Goal: Task Accomplishment & Management: Use online tool/utility

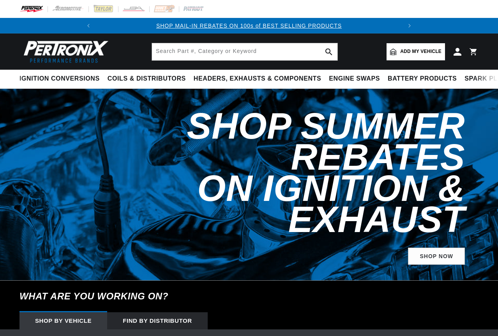
click at [406, 55] on span "Add my vehicle" at bounding box center [420, 51] width 41 height 7
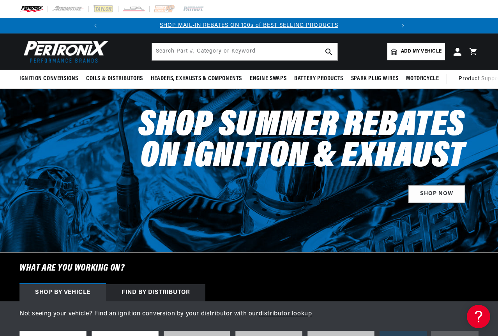
click at [412, 49] on span "Add my vehicle" at bounding box center [421, 51] width 41 height 7
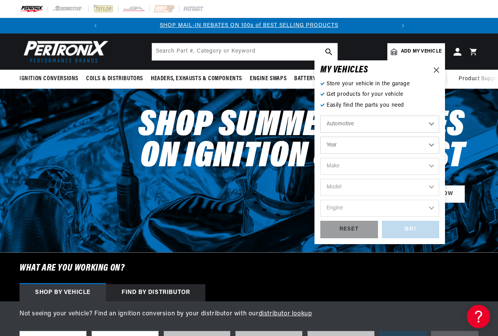
click at [415, 125] on select "Automotive Agricultural Industrial Marine Motorcycle" at bounding box center [379, 124] width 119 height 17
click at [320, 116] on select "Automotive Agricultural Industrial Marine Motorcycle" at bounding box center [379, 124] width 119 height 17
click at [413, 146] on select "Year [DATE] 2021 2020 2019 2018 2017 2016 2015 2014 2013 2012 2011 2010 2009 20…" at bounding box center [379, 145] width 119 height 17
select select "1966"
click at [320, 137] on select "Year [DATE] 2021 2020 2019 2018 2017 2016 2015 2014 2013 2012 2011 2010 2009 20…" at bounding box center [379, 145] width 119 height 17
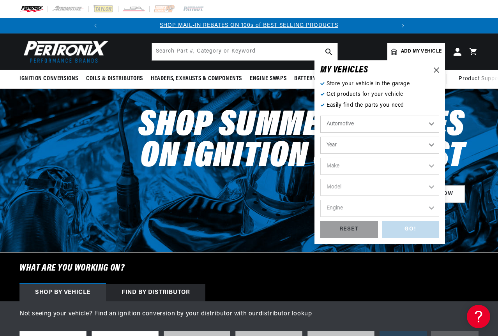
select select "1966"
click at [380, 170] on select "Make Alfa Romeo American Motors Aston [PERSON_NAME][GEOGRAPHIC_DATA] [PERSON_NA…" at bounding box center [379, 166] width 119 height 17
select select "Dodge"
click at [320, 158] on select "Make Alfa Romeo American Motors Aston [PERSON_NAME][GEOGRAPHIC_DATA] [PERSON_NA…" at bounding box center [379, 166] width 119 height 17
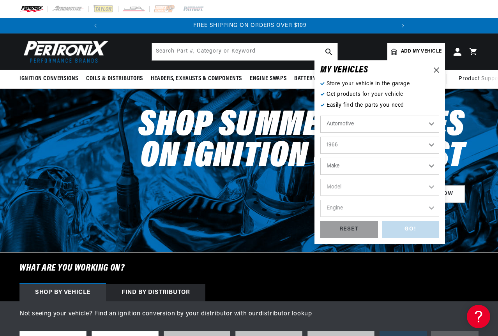
select select "Dodge"
click at [380, 189] on select "Model A100 A100 Truck Charger Coronet D100 Series D200 Series D300 Series Dart …" at bounding box center [379, 187] width 119 height 17
select select "D100-Series"
click at [320, 179] on select "Model A100 A100 Truck Charger Coronet D100 Series D200 Series D300 Series Dart …" at bounding box center [379, 187] width 119 height 17
select select "D100-Series"
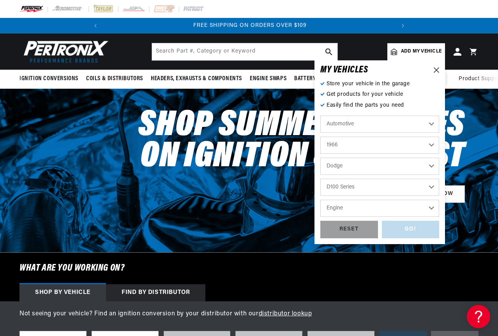
click at [395, 209] on select "Engine 5.1L 170cid / 2.8L 225cid / 3.7L 318cid / 5.2L 383cid / 6.3L" at bounding box center [379, 208] width 119 height 17
click at [396, 148] on select "2022 2021 2020 2019 2018 2017 2016 2015 2014 2013 2012 2011 2010 2009 2008 2007…" at bounding box center [379, 145] width 119 height 17
click at [320, 137] on select "2022 2021 2020 2019 2018 2017 2016 2015 2014 2013 2012 2011 2010 2009 2008 2007…" at bounding box center [379, 145] width 119 height 17
click at [357, 207] on select "Engine 5.1L 170cid / 2.8L 225cid / 3.7L 318cid / 5.2L 383cid / 6.3L" at bounding box center [379, 208] width 119 height 17
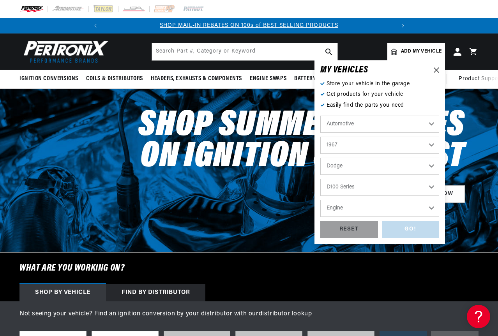
click at [357, 191] on select "A100 Truck A108 Van Charger Coronet D100 Series D200 Series D300 Series Dart [G…" at bounding box center [379, 187] width 119 height 17
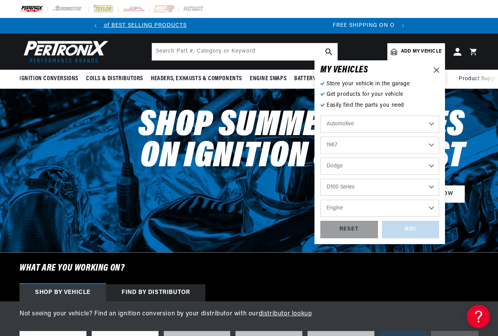
scroll to position [0, 291]
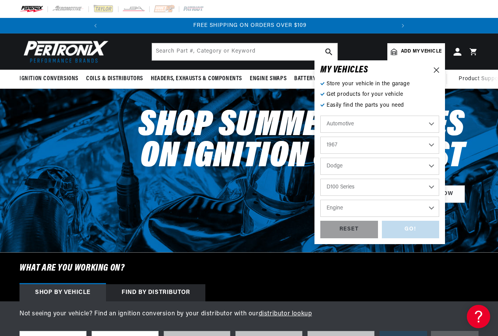
click at [357, 191] on select "A100 Truck A108 Van Charger Coronet D100 Series D200 Series D300 Series Dart [G…" at bounding box center [379, 187] width 119 height 17
click at [361, 145] on select "2022 2021 2020 2019 2018 2017 2016 2015 2014 2013 2012 2011 2010 2009 2008 2007…" at bounding box center [379, 145] width 119 height 17
click at [320, 137] on select "2022 2021 2020 2019 2018 2017 2016 2015 2014 2013 2012 2011 2010 2009 2008 2007…" at bounding box center [379, 145] width 119 height 17
select select "1978"
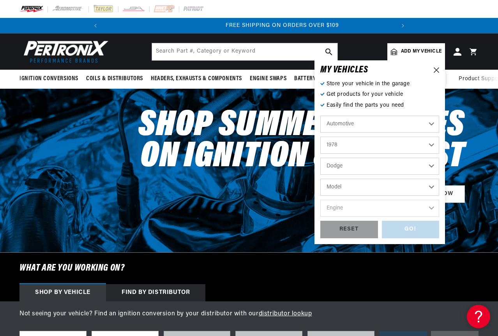
scroll to position [0, 291]
click at [403, 191] on select "Model [GEOGRAPHIC_DATA] B100 B200 B300 CB300 Charger D100 D150 D200 D300 D400 D…" at bounding box center [379, 187] width 119 height 17
select select "D150"
click at [320, 179] on select "Model [GEOGRAPHIC_DATA] B100 B200 B300 CB300 Charger D100 D150 D200 D300 D400 D…" at bounding box center [379, 187] width 119 height 17
select select "D150"
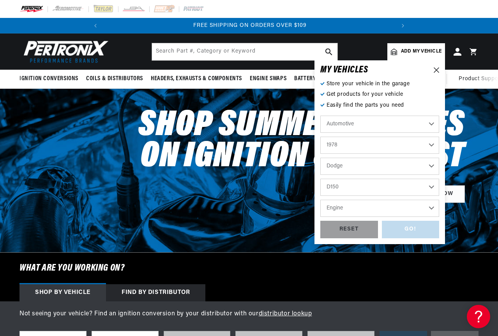
click at [376, 209] on select "Engine 225cid / 3.7L 318cid / 5.2L 360cid / 5.9L 400cid / 6.6L 440cid / 7.2L" at bounding box center [379, 208] width 119 height 17
select select "360cid-5.9L"
click at [320, 200] on select "Engine 225cid / 3.7L 318cid / 5.2L 360cid / 5.9L 400cid / 6.6L 440cid / 7.2L" at bounding box center [379, 208] width 119 height 17
select select "360cid-5.9L"
click at [417, 227] on div "GO!" at bounding box center [411, 230] width 58 height 18
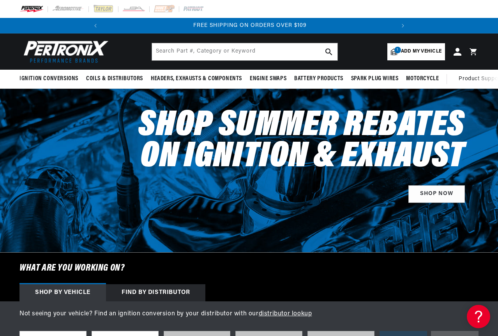
select select "1978"
select select "Dodge"
select select "D150"
select select "360cid-5.9L"
